Goal: Task Accomplishment & Management: Use online tool/utility

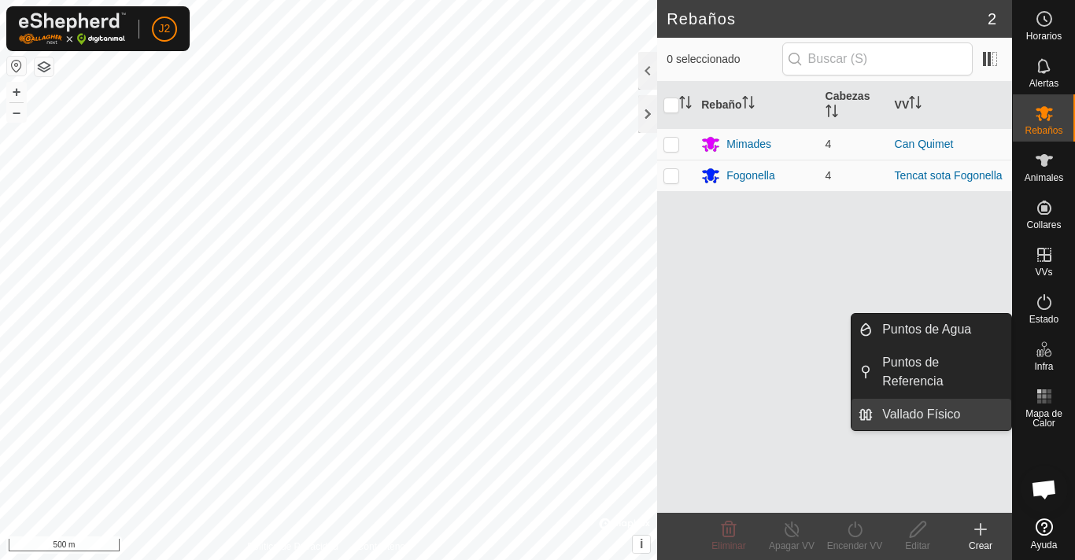
click at [948, 405] on span "Vallado Físico" at bounding box center [921, 414] width 78 height 19
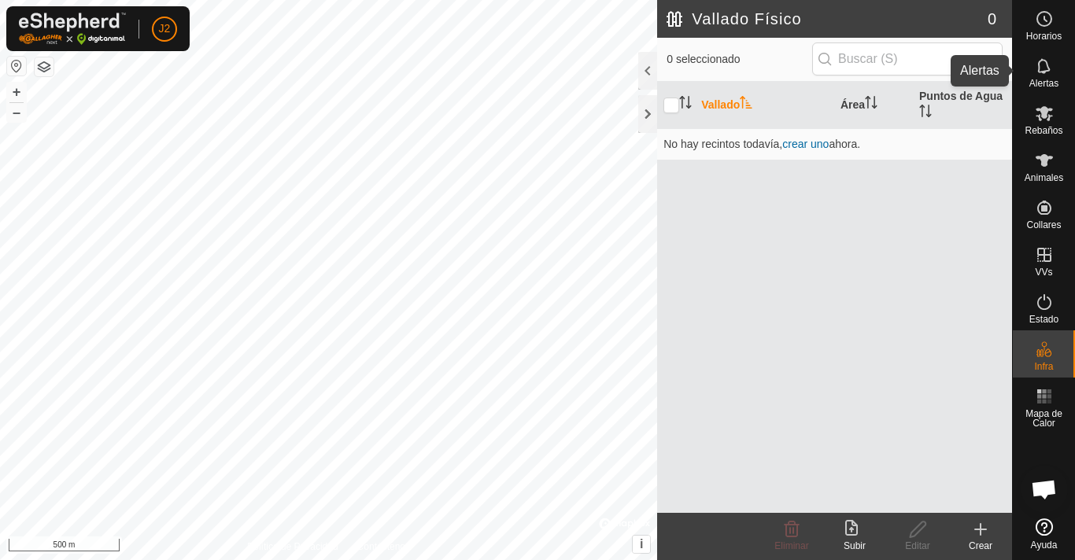
click at [1045, 84] on span "Alertas" at bounding box center [1043, 83] width 29 height 9
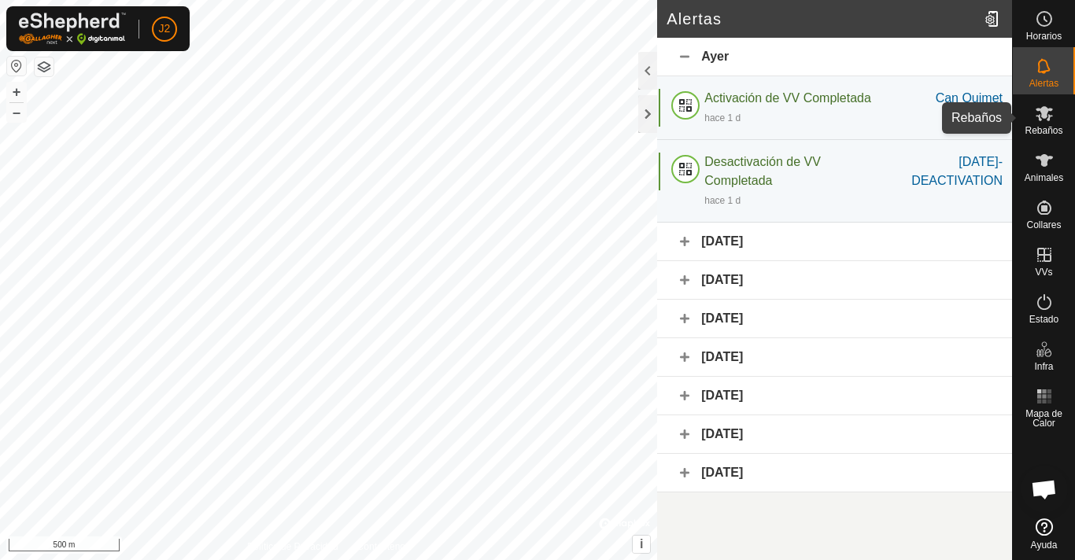
click at [1041, 126] on span "Rebaños" at bounding box center [1044, 130] width 38 height 9
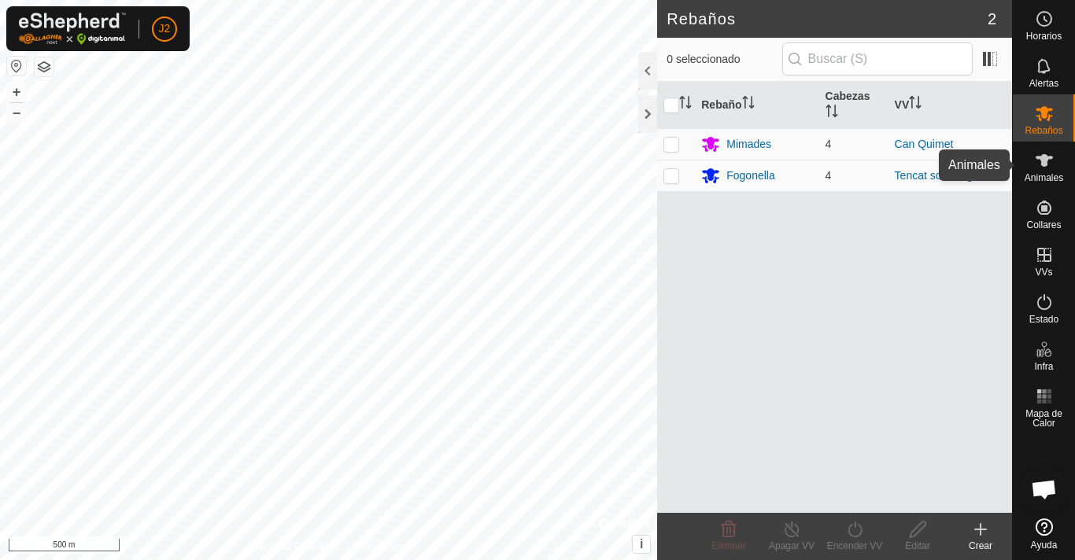
click at [1042, 167] on icon at bounding box center [1044, 160] width 19 height 19
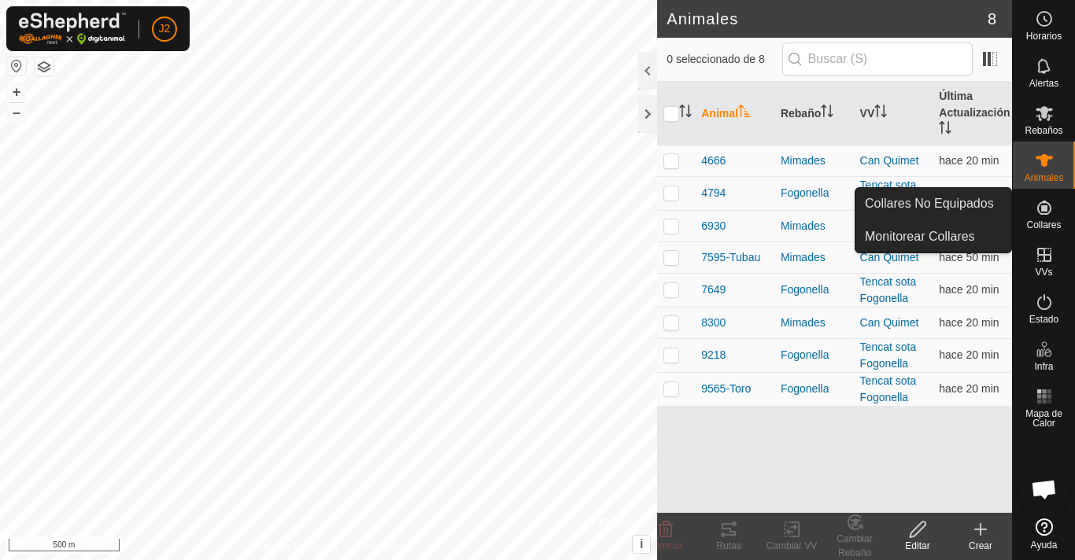
click at [1045, 214] on icon at bounding box center [1044, 208] width 14 height 14
click at [1044, 209] on icon at bounding box center [1044, 208] width 14 height 14
click at [1042, 208] on icon at bounding box center [1044, 208] width 14 height 14
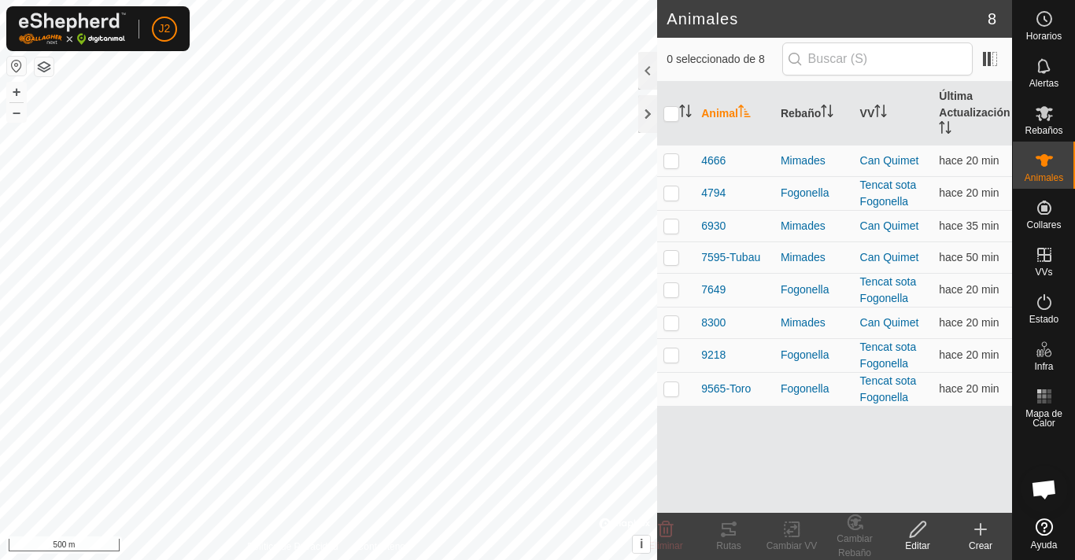
click at [981, 532] on icon at bounding box center [981, 529] width 0 height 11
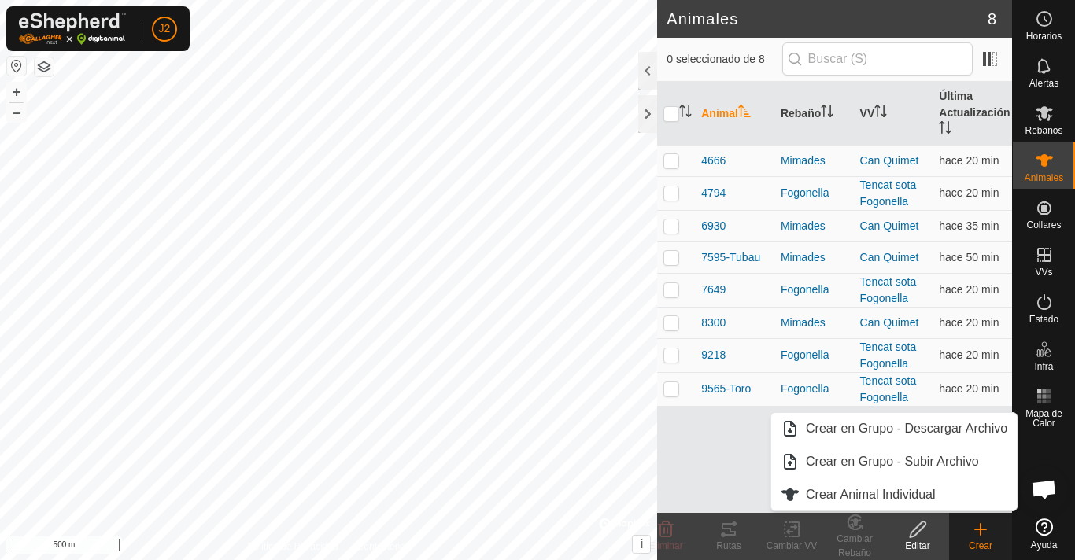
click at [981, 532] on icon at bounding box center [981, 529] width 0 height 11
click at [912, 538] on icon at bounding box center [918, 530] width 16 height 16
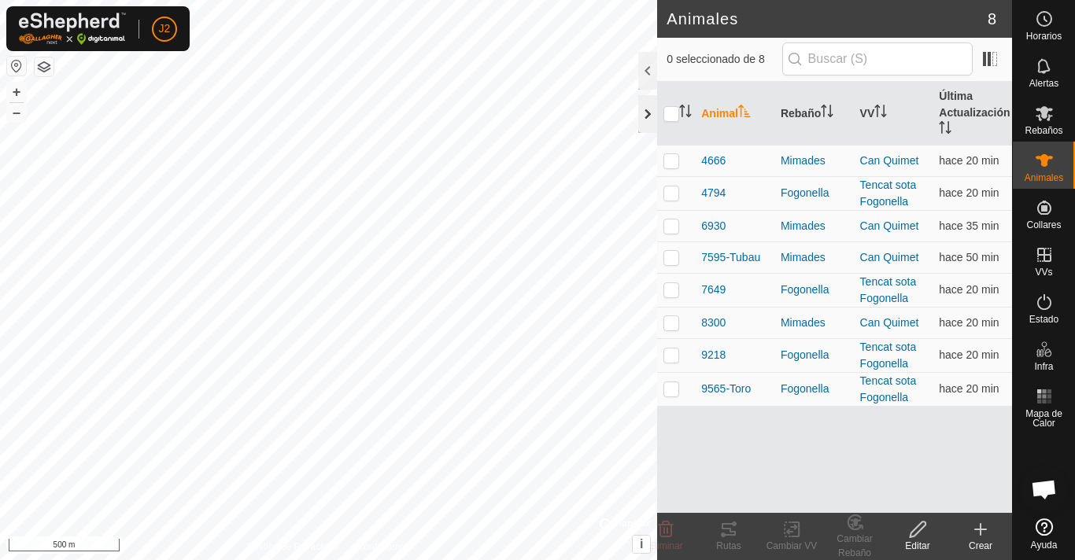
click at [646, 113] on div at bounding box center [647, 114] width 19 height 38
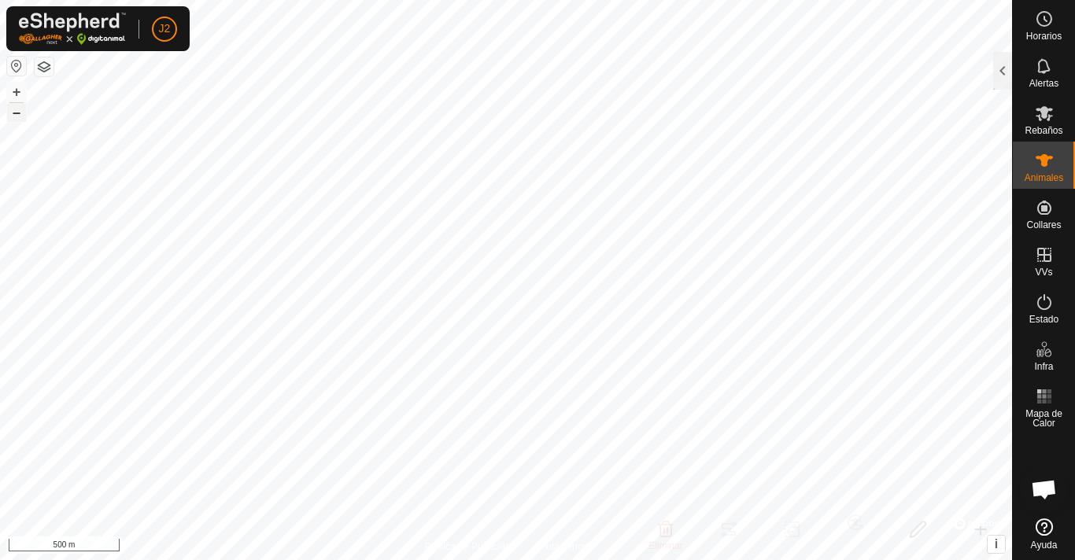
click at [11, 113] on button "–" at bounding box center [16, 112] width 19 height 19
click at [14, 93] on button "+" at bounding box center [16, 92] width 19 height 19
click at [17, 113] on button "–" at bounding box center [16, 112] width 19 height 19
click at [21, 112] on button "–" at bounding box center [16, 112] width 19 height 19
checkbox input "false"
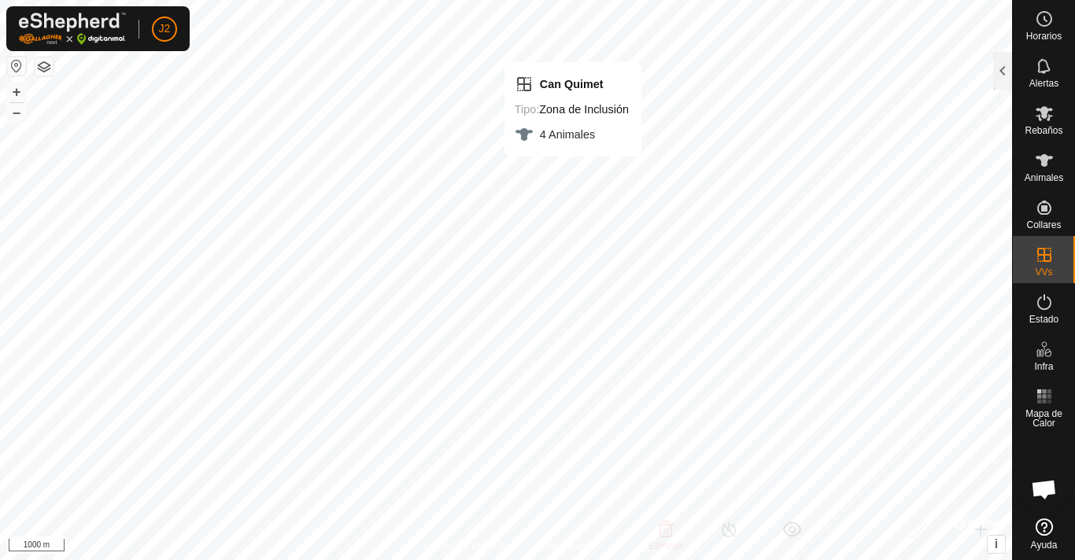
checkbox input "false"
click at [1045, 158] on icon at bounding box center [1044, 160] width 17 height 13
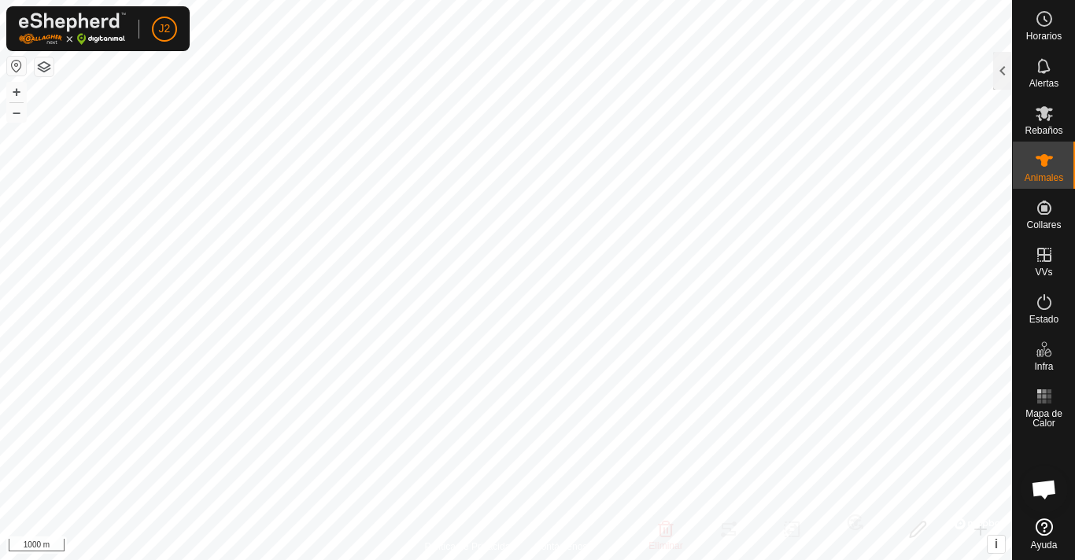
click at [1045, 158] on icon at bounding box center [1044, 160] width 17 height 13
